Goal: Information Seeking & Learning: Learn about a topic

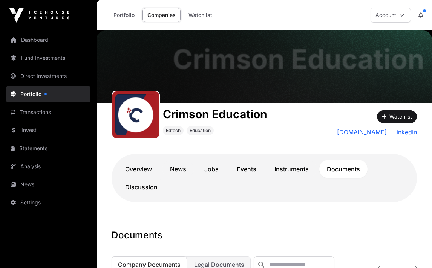
click at [44, 93] on link "Portfolio" at bounding box center [48, 94] width 84 height 17
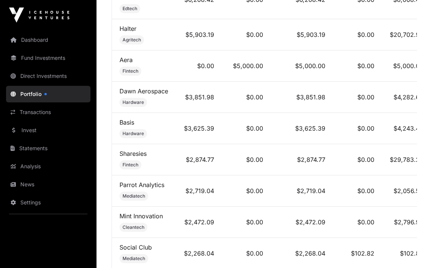
scroll to position [667, 0]
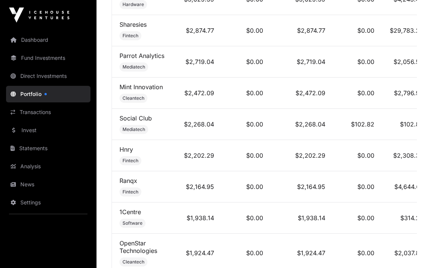
click at [124, 152] on link "Hnry" at bounding box center [126, 150] width 14 height 8
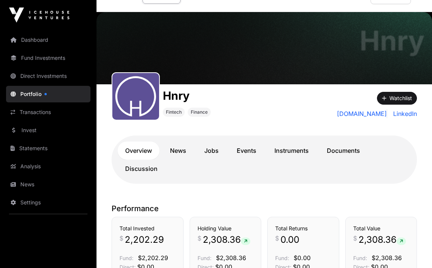
scroll to position [11, 0]
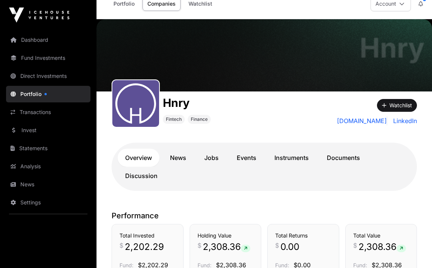
click at [334, 160] on link "Documents" at bounding box center [343, 158] width 48 height 18
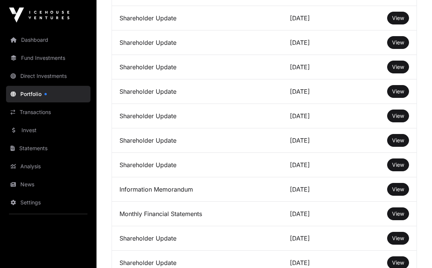
scroll to position [967, 0]
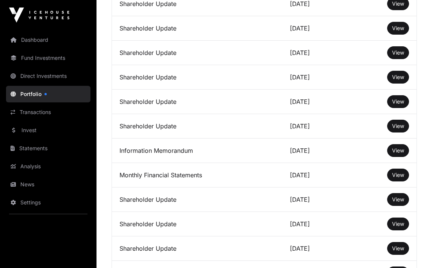
click at [392, 154] on span "View" at bounding box center [398, 150] width 12 height 6
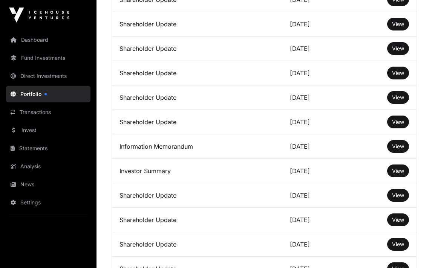
scroll to position [1395, 0]
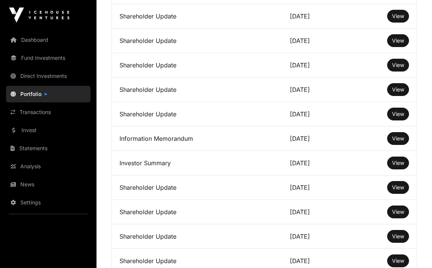
click at [395, 142] on link "View" at bounding box center [398, 139] width 12 height 8
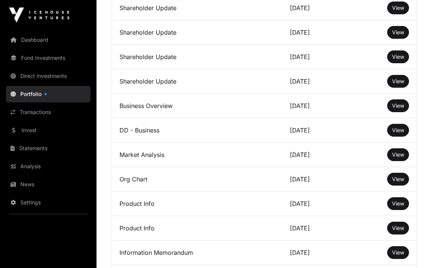
scroll to position [1674, 0]
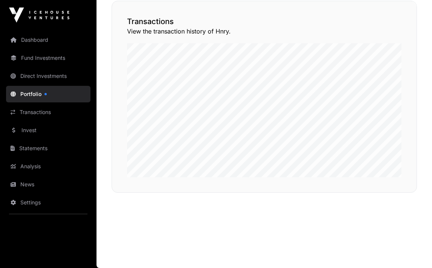
scroll to position [11, 0]
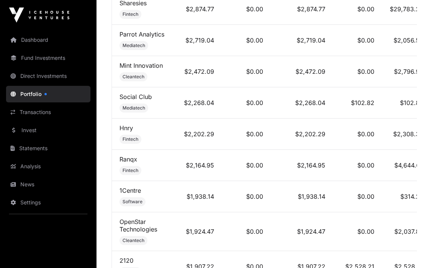
scroll to position [650, 0]
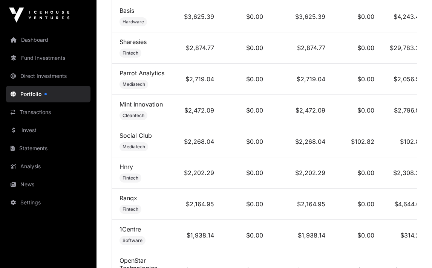
click at [128, 44] on link "Sharesies" at bounding box center [132, 42] width 27 height 8
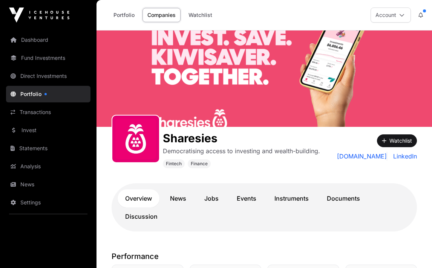
click at [332, 200] on link "Documents" at bounding box center [343, 199] width 48 height 18
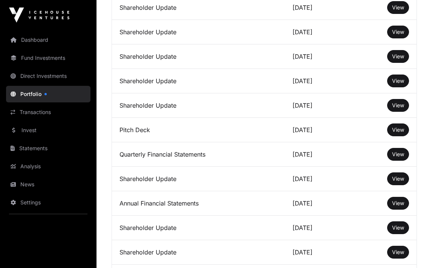
scroll to position [1950, 0]
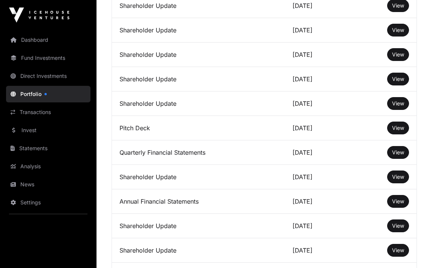
click at [402, 129] on span "View" at bounding box center [398, 128] width 12 height 6
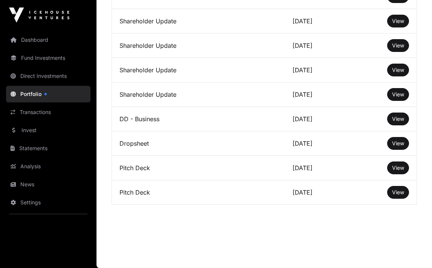
scroll to position [2352, 0]
click at [398, 167] on span "View" at bounding box center [398, 168] width 12 height 6
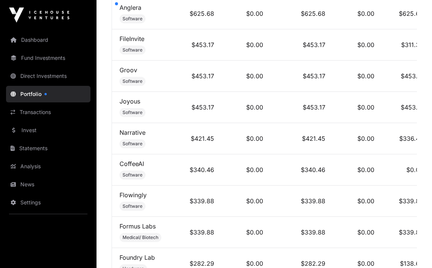
scroll to position [2142, 0]
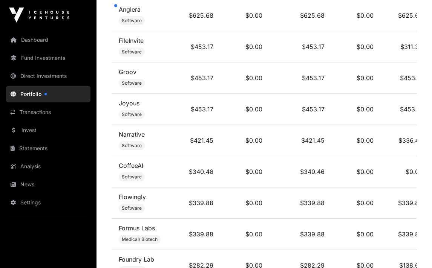
click at [128, 76] on link "Groov" at bounding box center [128, 72] width 18 height 8
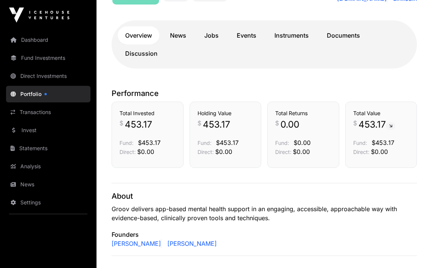
scroll to position [103, 0]
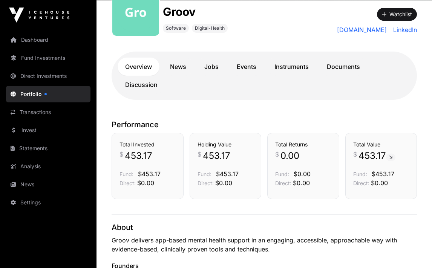
click at [339, 66] on link "Documents" at bounding box center [343, 67] width 48 height 18
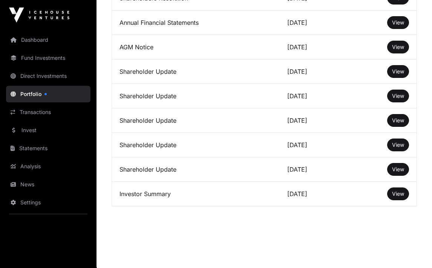
scroll to position [997, 0]
click at [393, 190] on button "View" at bounding box center [398, 194] width 22 height 13
click at [397, 199] on button "View" at bounding box center [398, 194] width 22 height 13
click at [401, 194] on span "View" at bounding box center [398, 194] width 12 height 6
